Goal: Task Accomplishment & Management: Complete application form

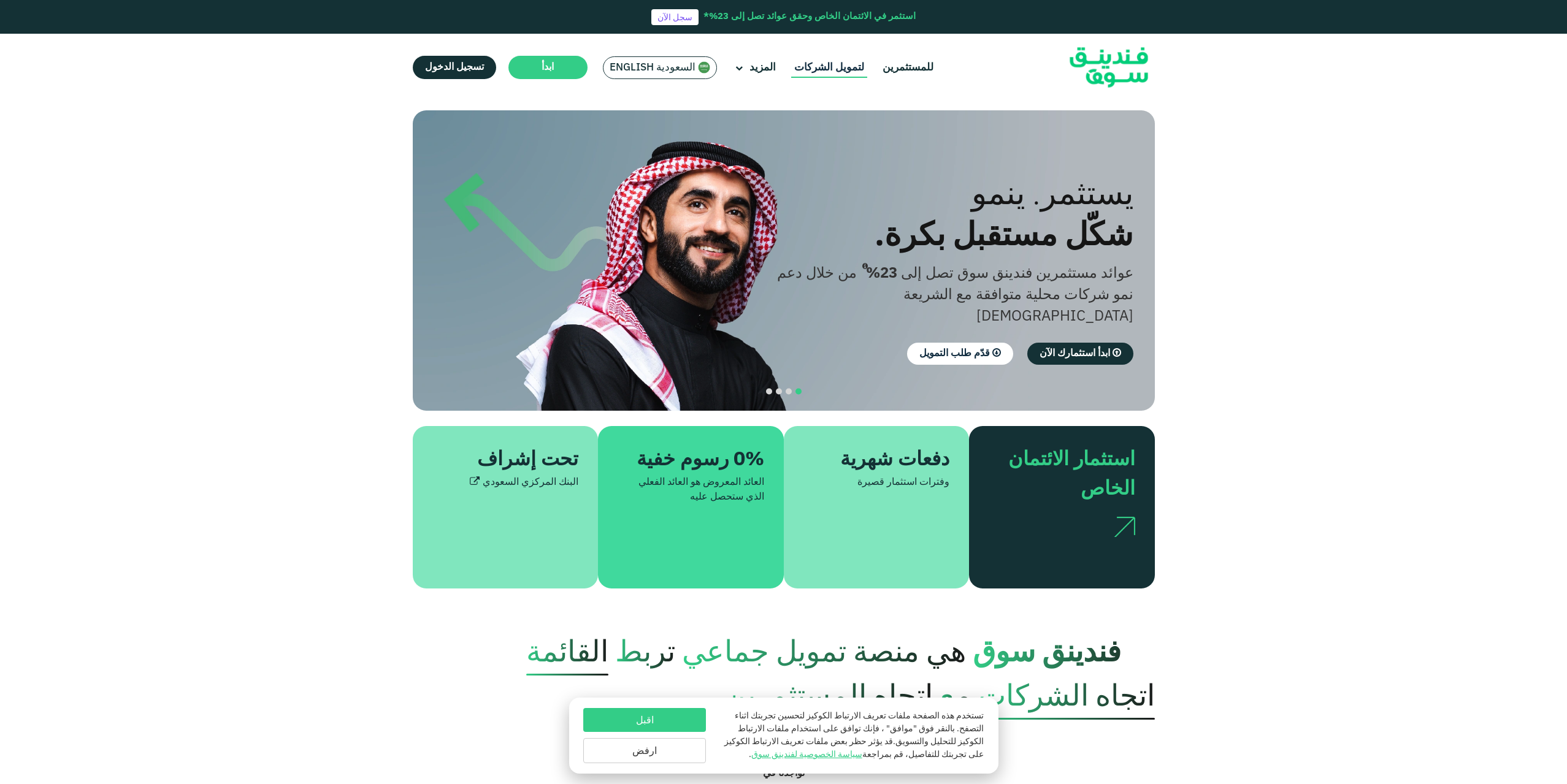
click at [838, 64] on link "لتمويل الشركات" at bounding box center [829, 68] width 76 height 20
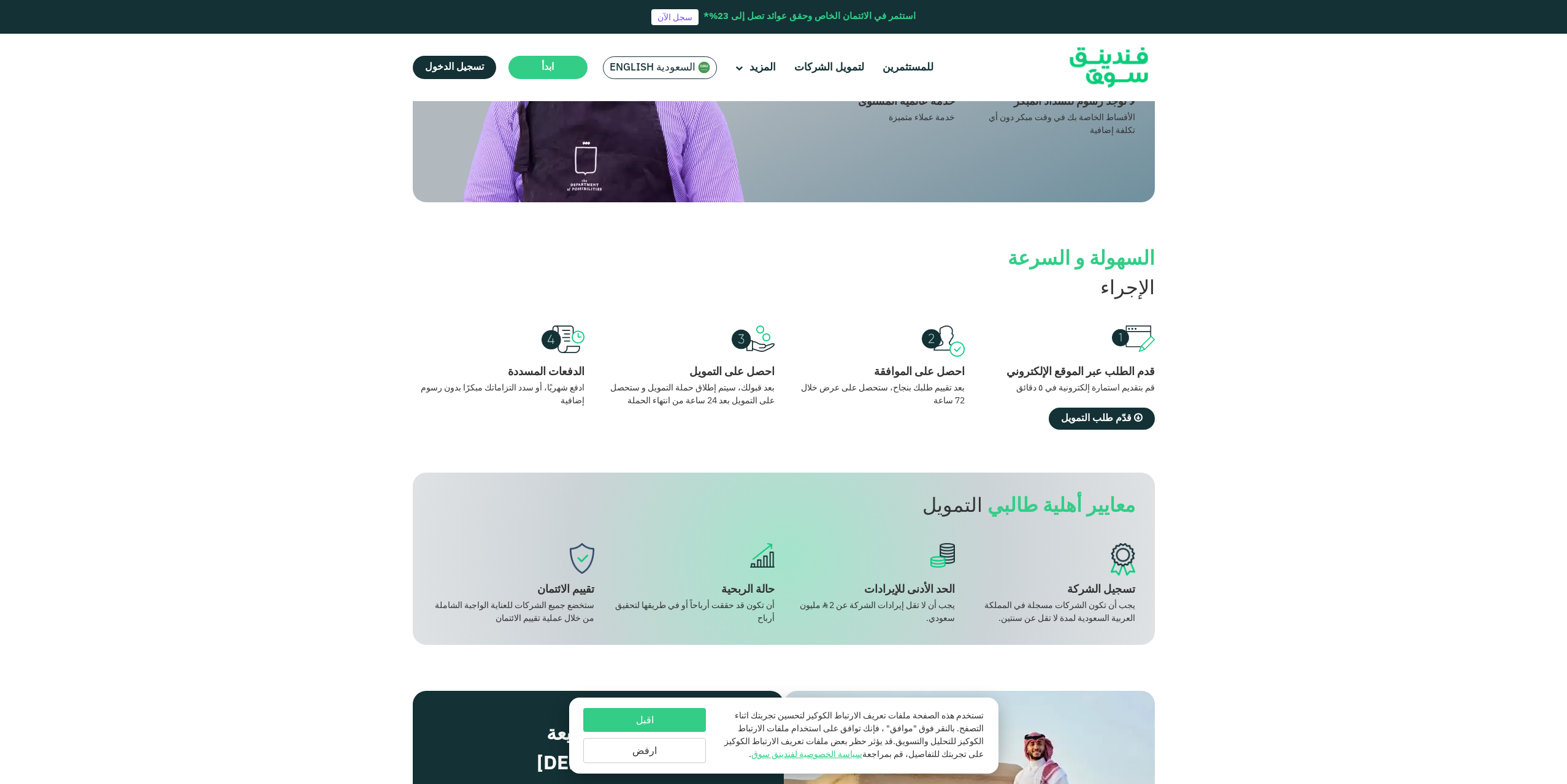
scroll to position [919, 0]
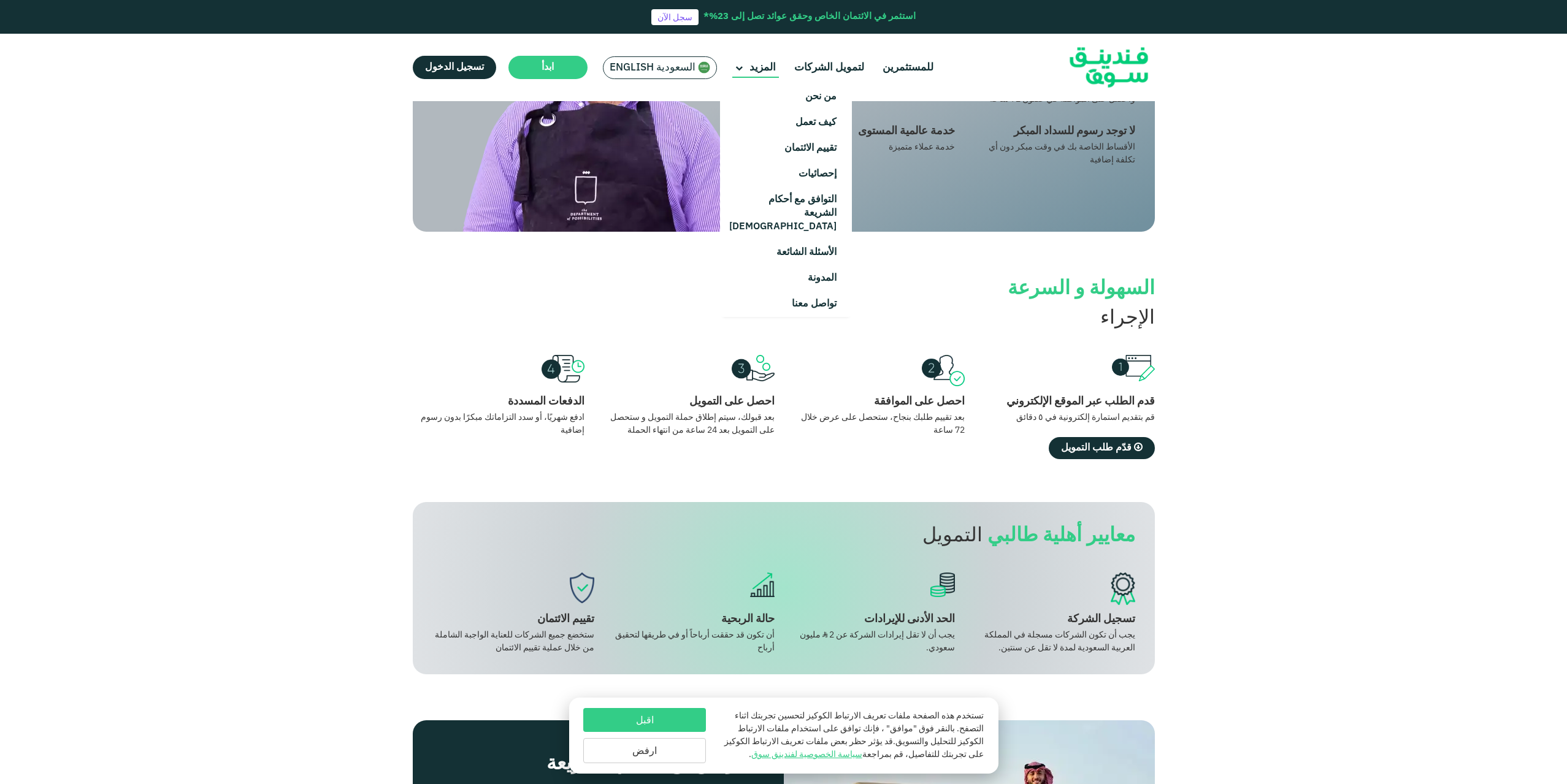
click at [751, 69] on span "المزيد" at bounding box center [762, 67] width 27 height 10
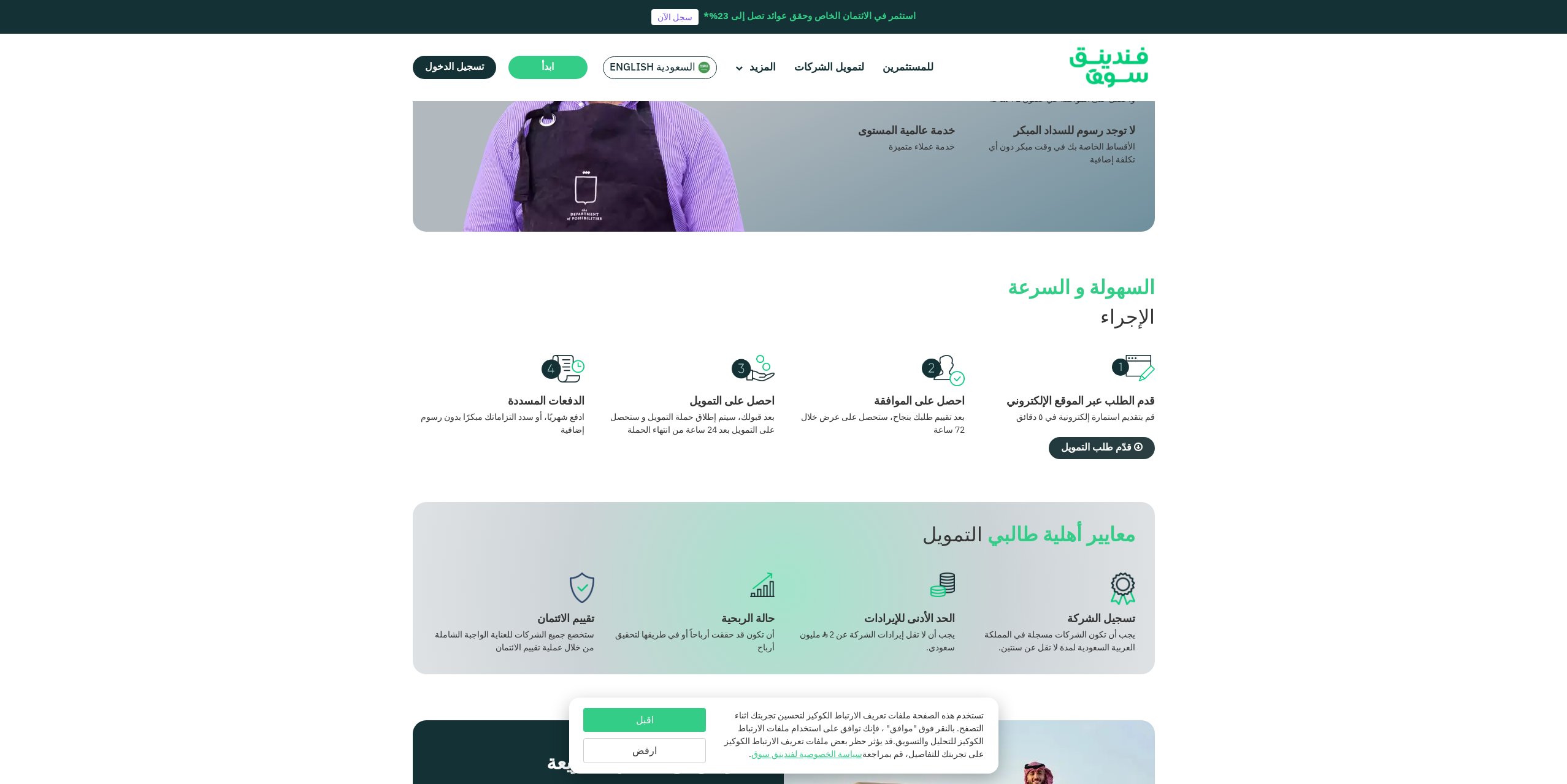
click at [1110, 443] on span "قدّم طلب التمويل" at bounding box center [1097, 448] width 71 height 10
